Goal: Task Accomplishment & Management: Use online tool/utility

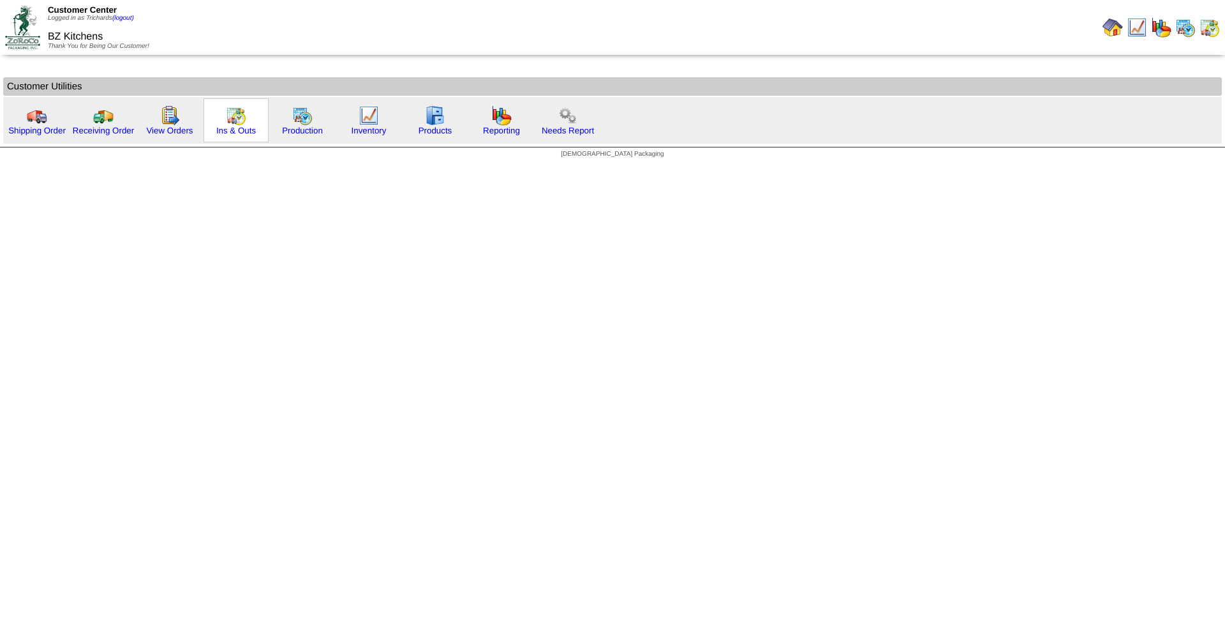
click at [236, 120] on img at bounding box center [236, 115] width 20 height 20
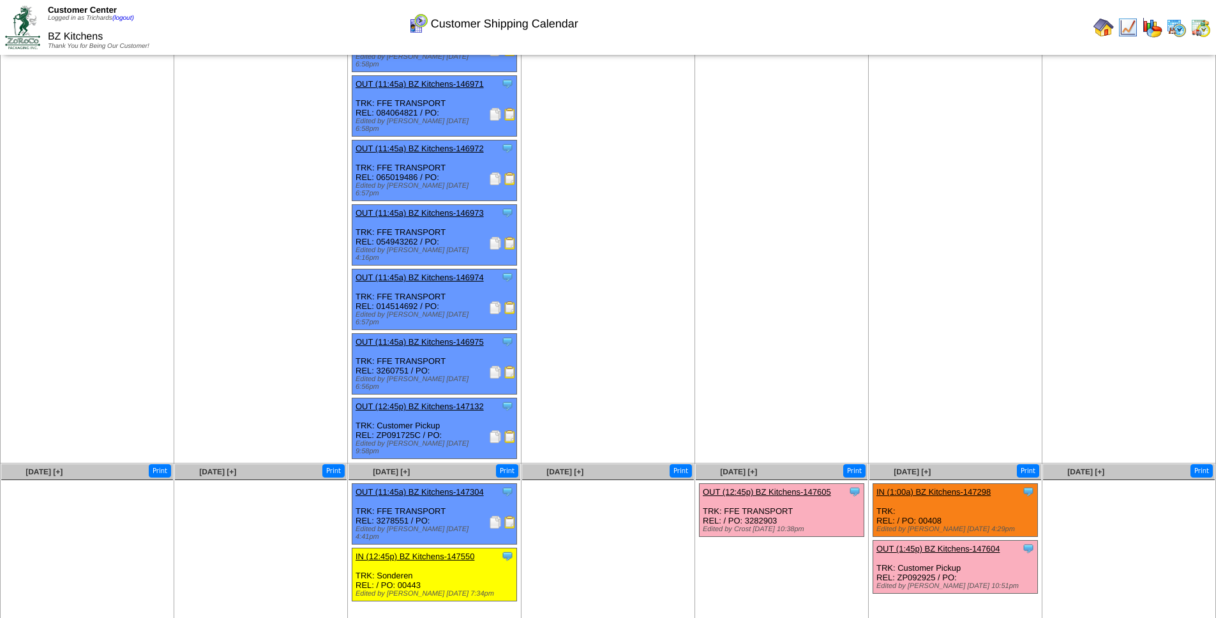
scroll to position [177, 0]
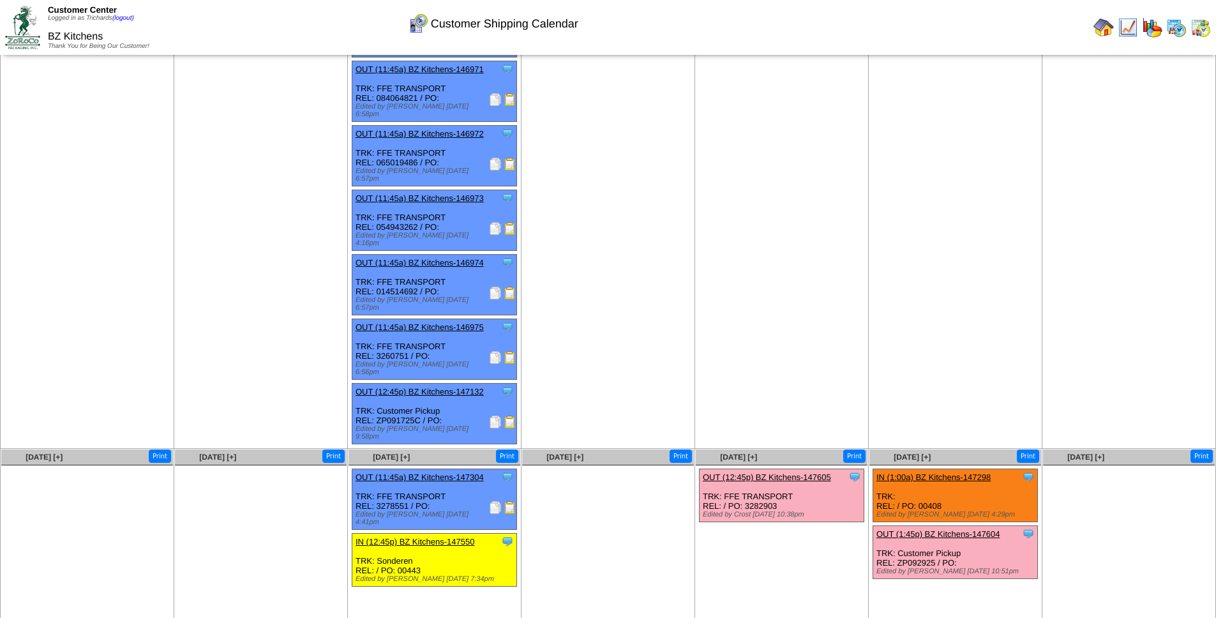
click at [398, 469] on div "Clone Item OUT (11:45a) BZ Kitchens-147304 BZ Kitchens ScheduleID: 147304 180 C…" at bounding box center [434, 499] width 165 height 61
click at [497, 501] on img at bounding box center [495, 507] width 13 height 13
